Goal: Task Accomplishment & Management: Use online tool/utility

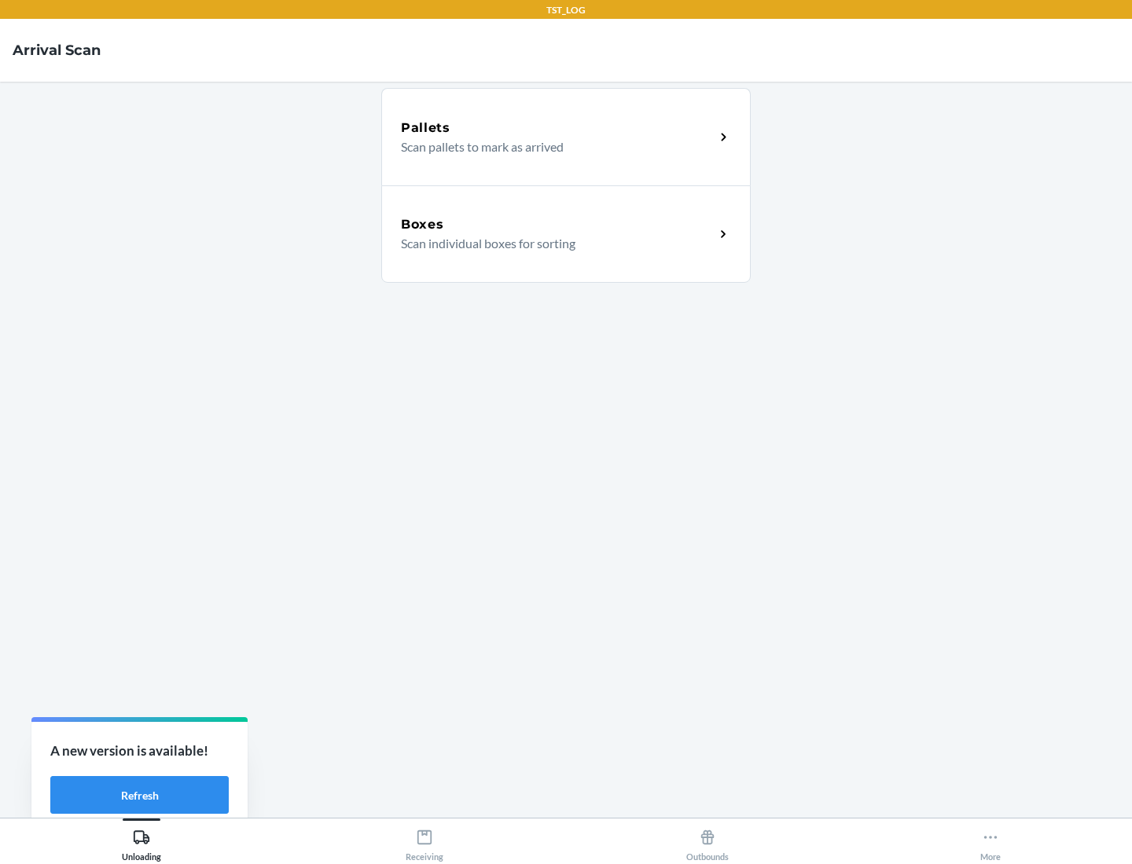
click at [557, 225] on div "Boxes" at bounding box center [558, 224] width 314 height 19
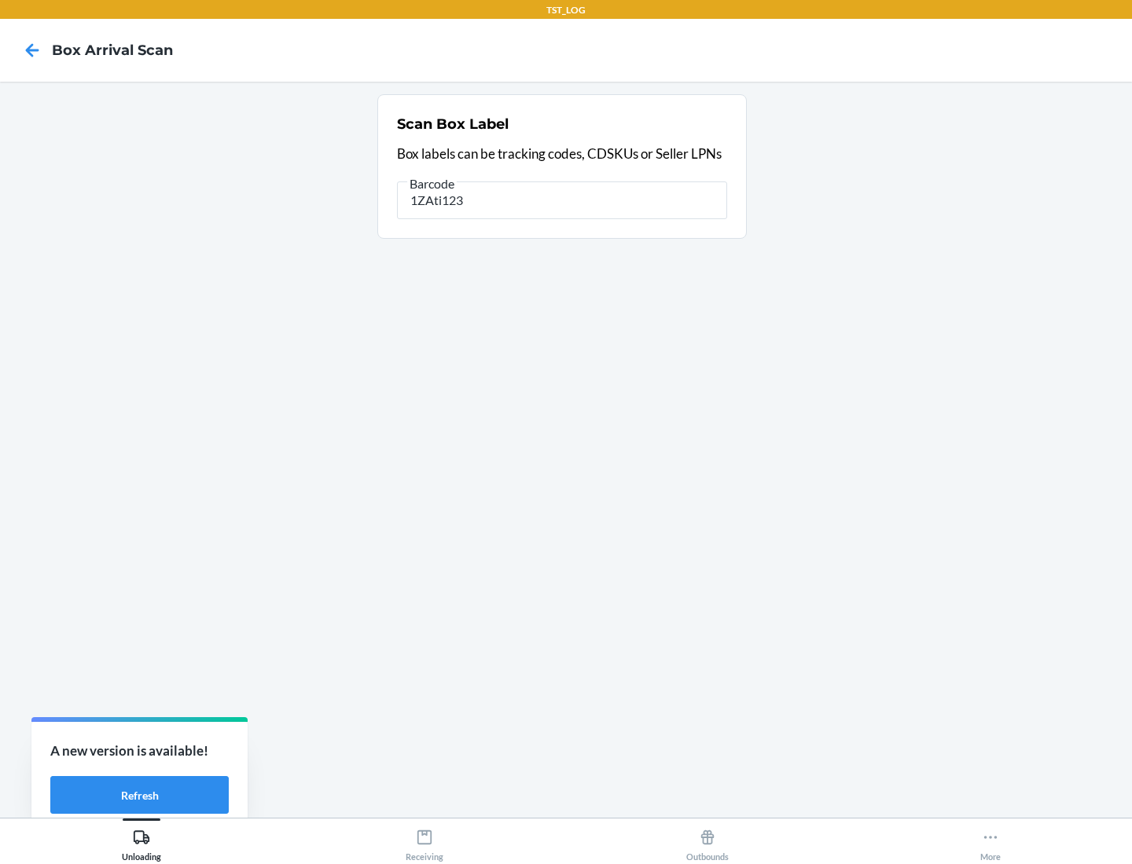
type input "1ZAti123"
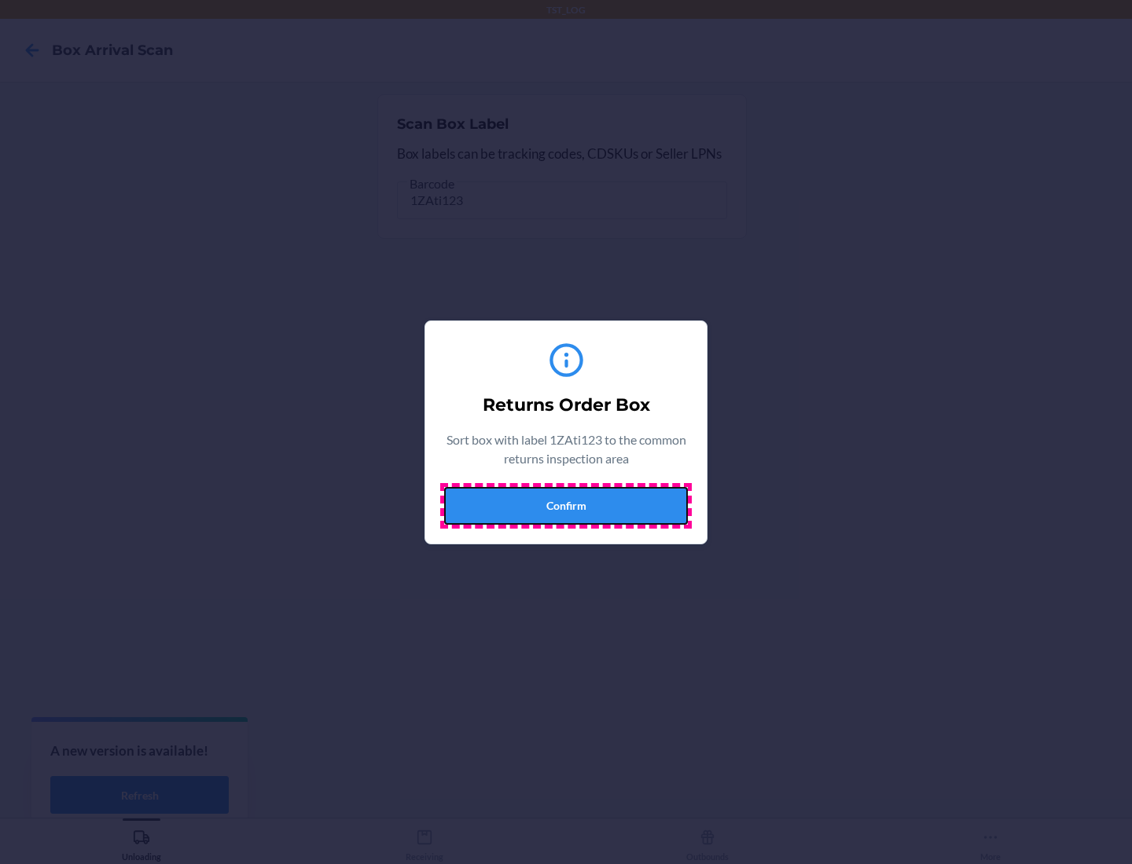
click at [566, 505] on button "Confirm" at bounding box center [566, 506] width 244 height 38
